Goal: Transaction & Acquisition: Purchase product/service

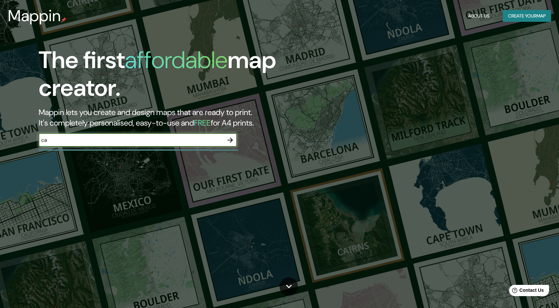
type input "c"
type input "altos de cazuca"
click at [233, 140] on icon "button" at bounding box center [230, 140] width 8 height 8
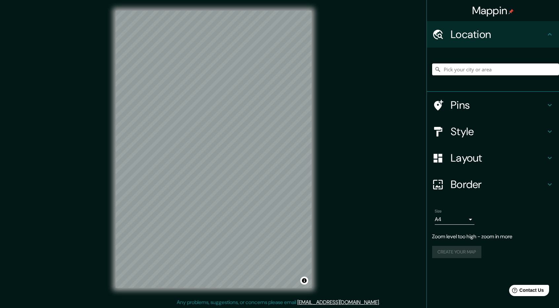
click at [486, 72] on input "Pick your city or area" at bounding box center [495, 69] width 127 height 12
click at [459, 67] on input "Pick your city or area" at bounding box center [495, 69] width 127 height 12
type input "c"
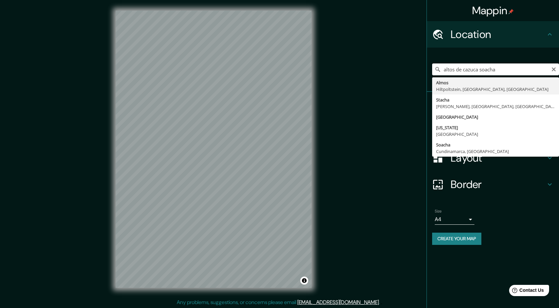
type input "altos de cazuca soacha"
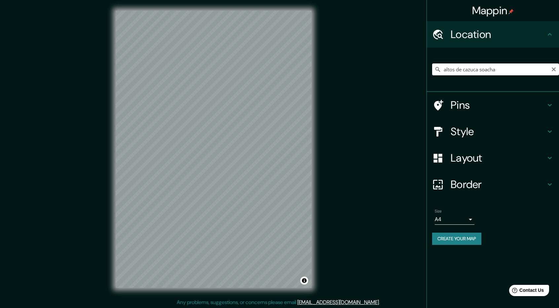
click at [487, 130] on h4 "Style" at bounding box center [498, 131] width 95 height 13
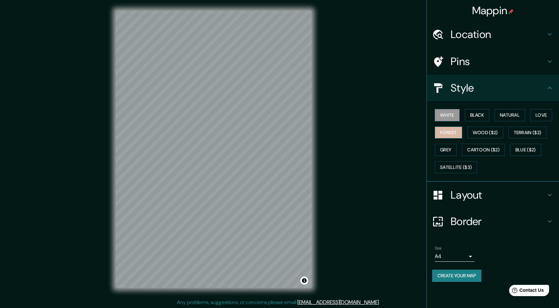
click at [461, 131] on button "Forest" at bounding box center [448, 133] width 27 height 12
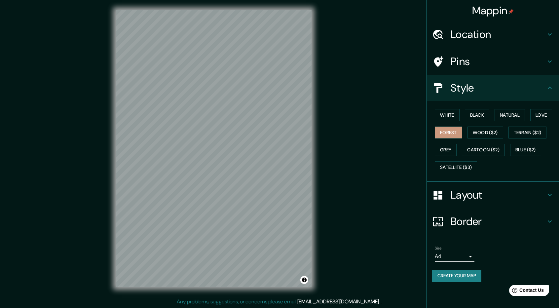
scroll to position [1, 0]
click at [462, 188] on h4 "Layout" at bounding box center [498, 194] width 95 height 13
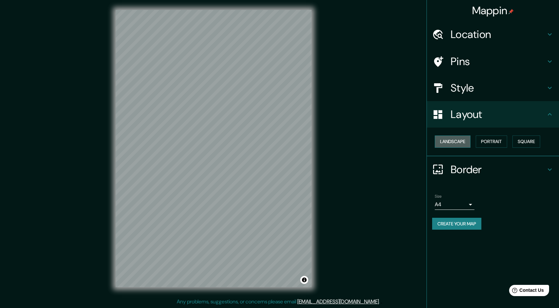
click at [459, 143] on button "Landscape" at bounding box center [453, 142] width 36 height 12
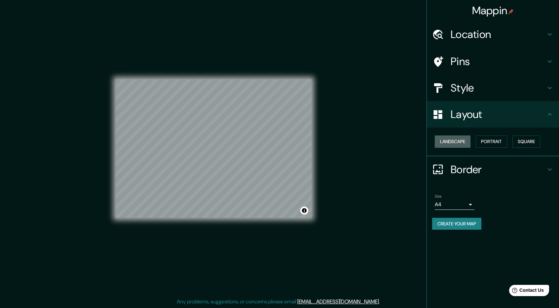
click at [459, 143] on button "Landscape" at bounding box center [453, 142] width 36 height 12
click at [484, 143] on button "Portrait" at bounding box center [491, 142] width 31 height 12
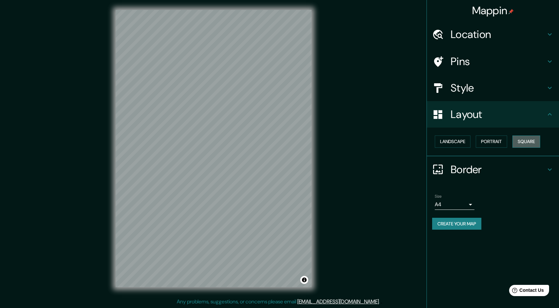
click at [521, 143] on button "Square" at bounding box center [527, 142] width 28 height 12
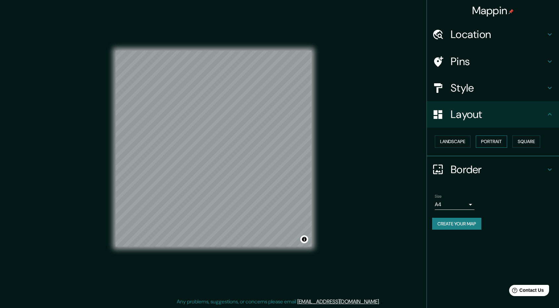
click at [495, 142] on button "Portrait" at bounding box center [491, 142] width 31 height 12
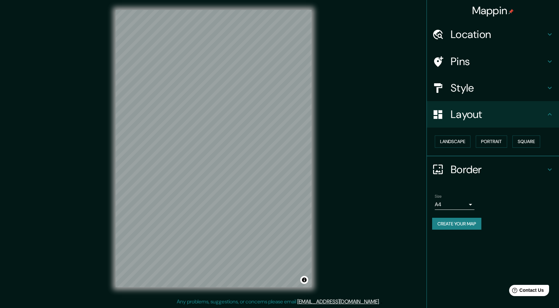
click at [487, 87] on h4 "Style" at bounding box center [498, 87] width 95 height 13
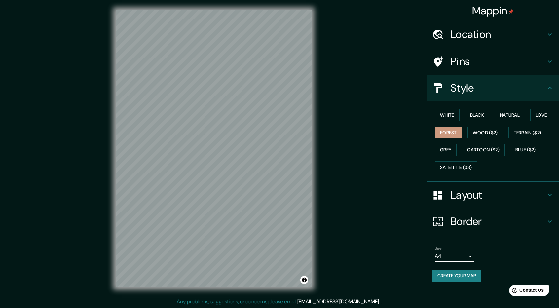
click at [471, 63] on h4 "Pins" at bounding box center [498, 61] width 95 height 13
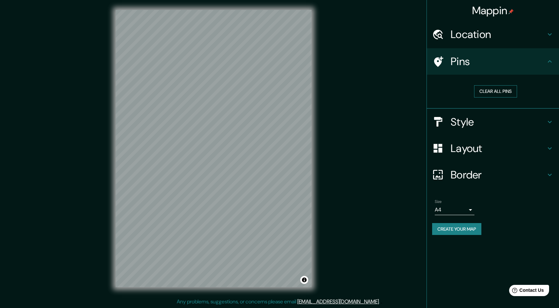
click at [487, 93] on button "Clear all pins" at bounding box center [495, 91] width 43 height 12
click at [479, 92] on button "Clear all pins" at bounding box center [495, 91] width 43 height 12
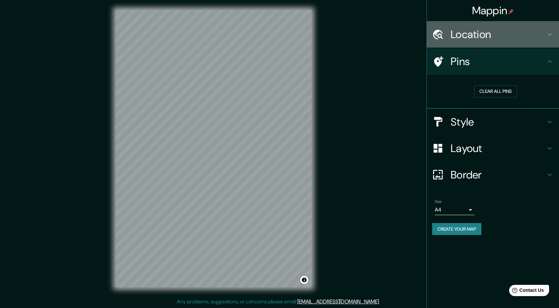
click at [470, 36] on h4 "Location" at bounding box center [498, 34] width 95 height 13
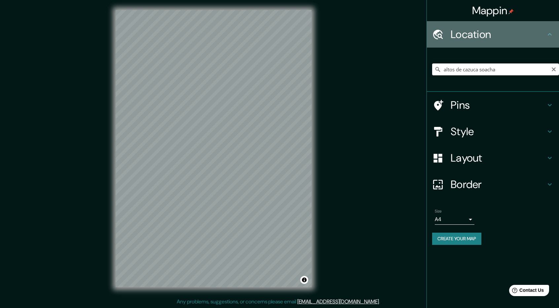
click at [470, 36] on h4 "Location" at bounding box center [498, 34] width 95 height 13
